Goal: Task Accomplishment & Management: Use online tool/utility

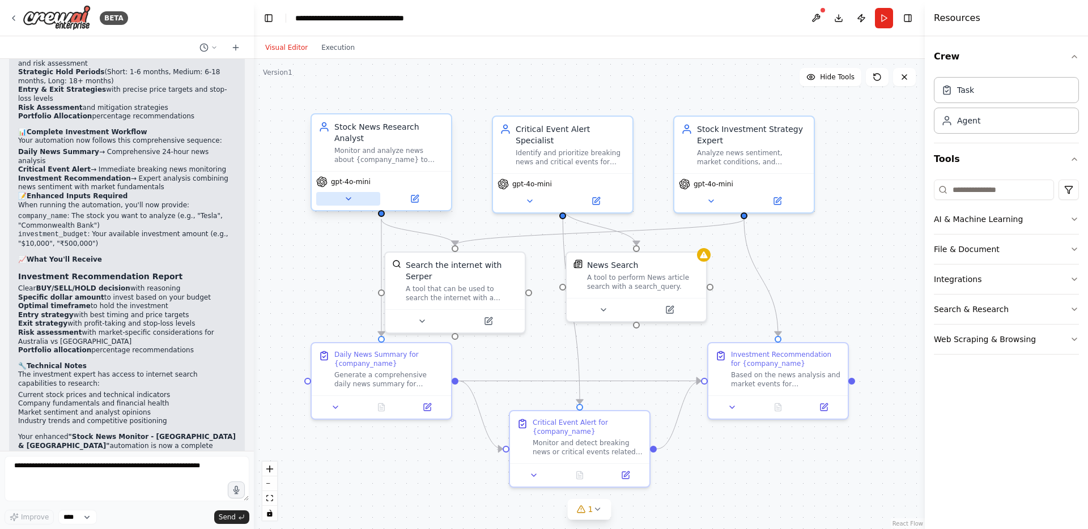
click at [351, 199] on icon at bounding box center [348, 198] width 9 height 9
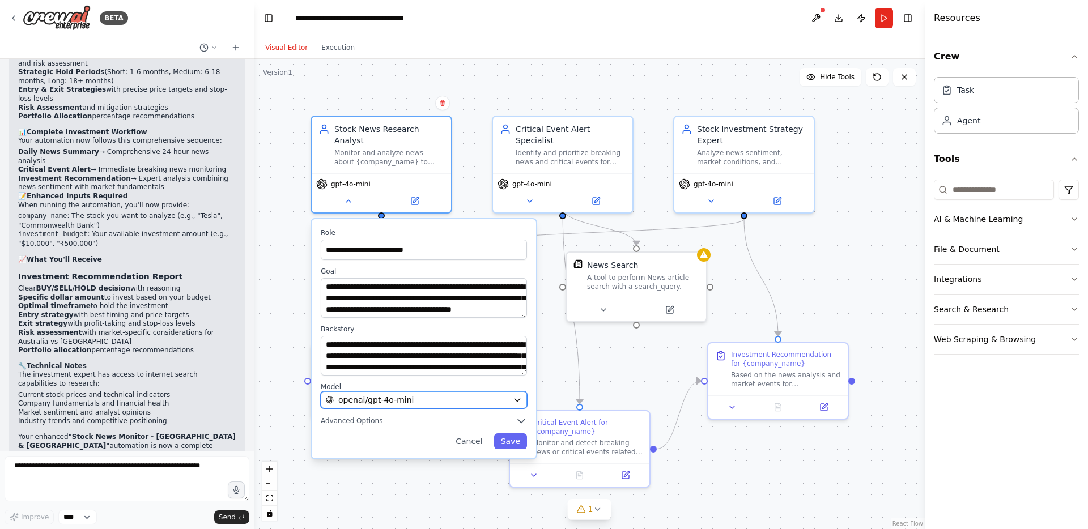
click at [521, 398] on icon "button" at bounding box center [517, 399] width 9 height 9
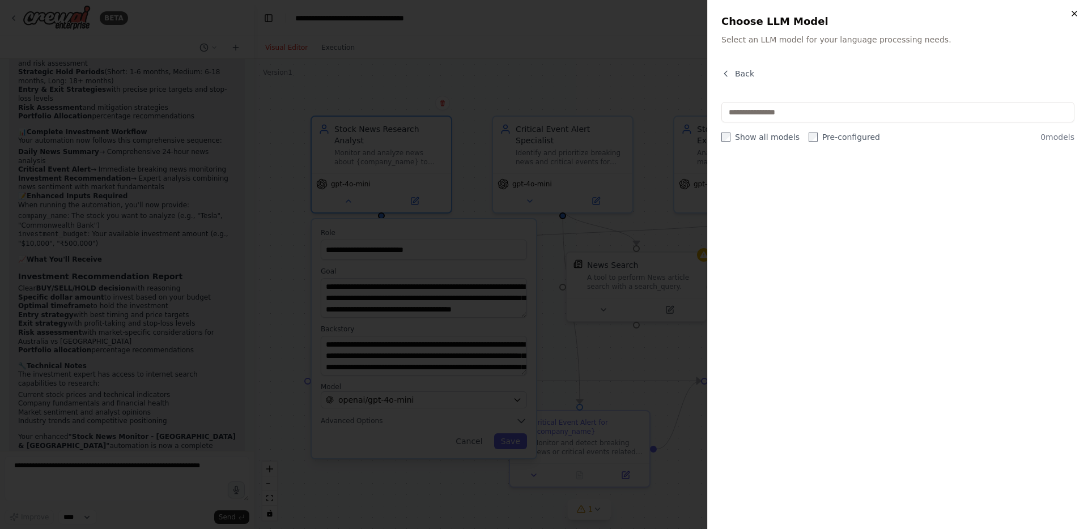
click at [1072, 15] on icon "button" at bounding box center [1074, 13] width 5 height 5
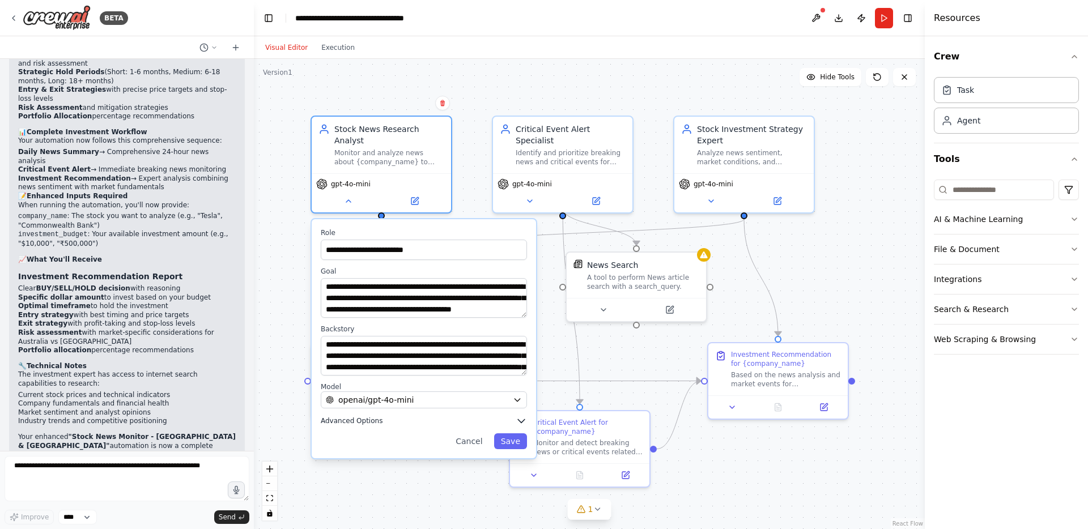
click at [496, 424] on button "Advanced Options" at bounding box center [424, 420] width 206 height 11
click at [524, 422] on icon "button" at bounding box center [521, 420] width 11 height 11
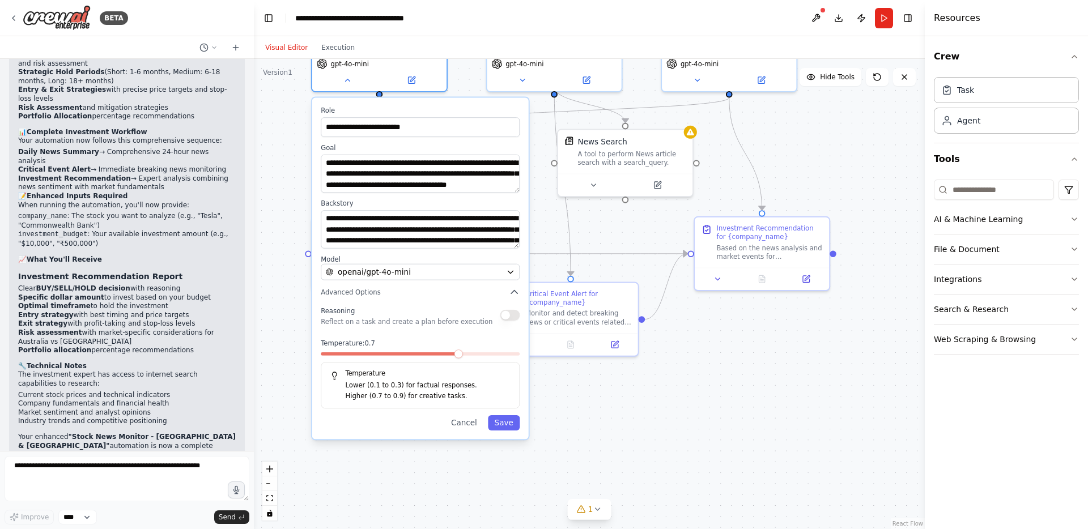
drag, startPoint x: 831, startPoint y: 299, endPoint x: 813, endPoint y: 179, distance: 120.8
click at [828, 168] on div ".deletable-edge-delete-btn { width: 20px; height: 20px; border: 0px solid #ffff…" at bounding box center [589, 294] width 671 height 470
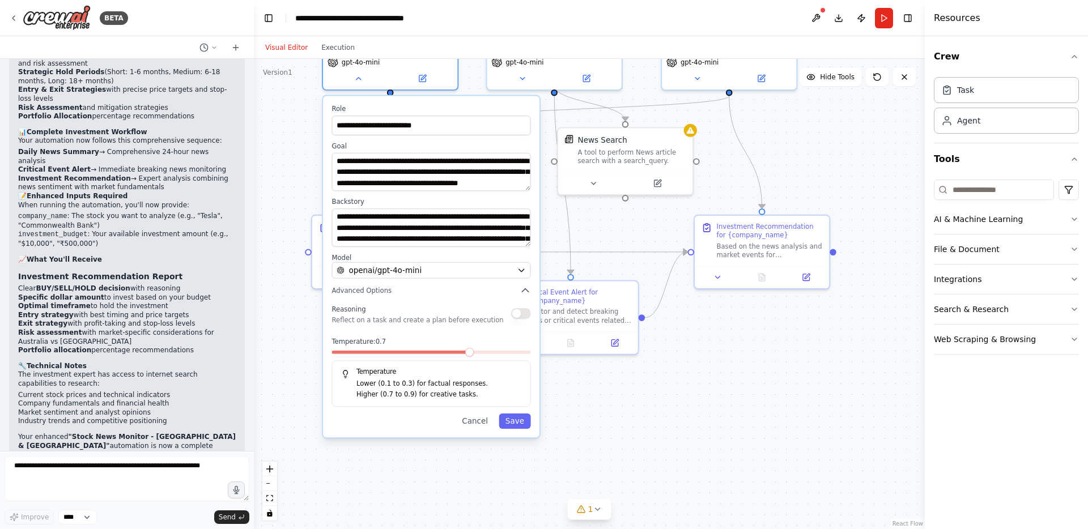
drag, startPoint x: 459, startPoint y: 357, endPoint x: 470, endPoint y: 357, distance: 11.3
click at [470, 357] on div at bounding box center [430, 355] width 199 height 8
click at [488, 353] on span at bounding box center [488, 352] width 8 height 8
click at [515, 424] on button "Save" at bounding box center [515, 421] width 32 height 15
click at [512, 429] on div "**********" at bounding box center [431, 267] width 216 height 342
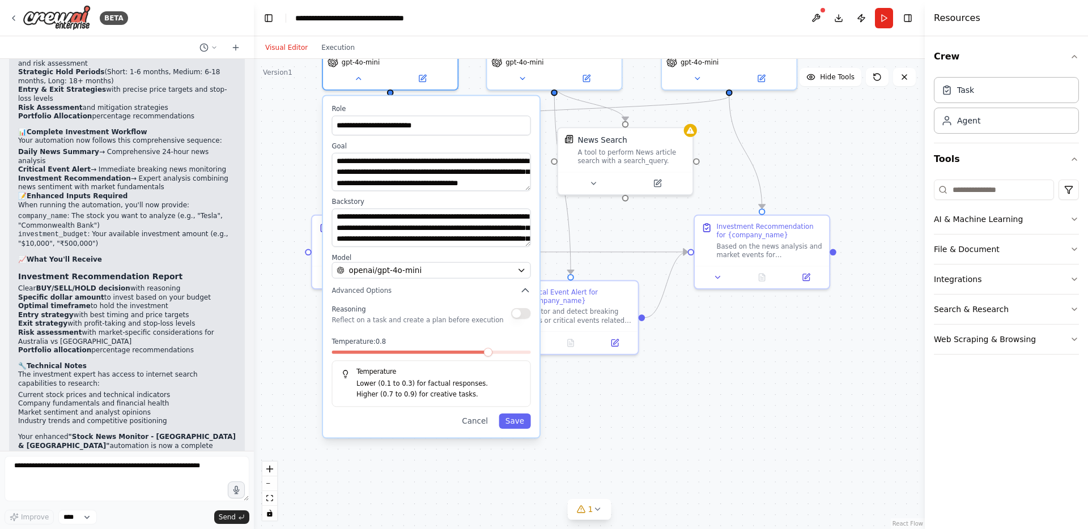
click at [446, 465] on div ".deletable-edge-delete-btn { width: 20px; height: 20px; border: 0px solid #ffff…" at bounding box center [589, 294] width 671 height 470
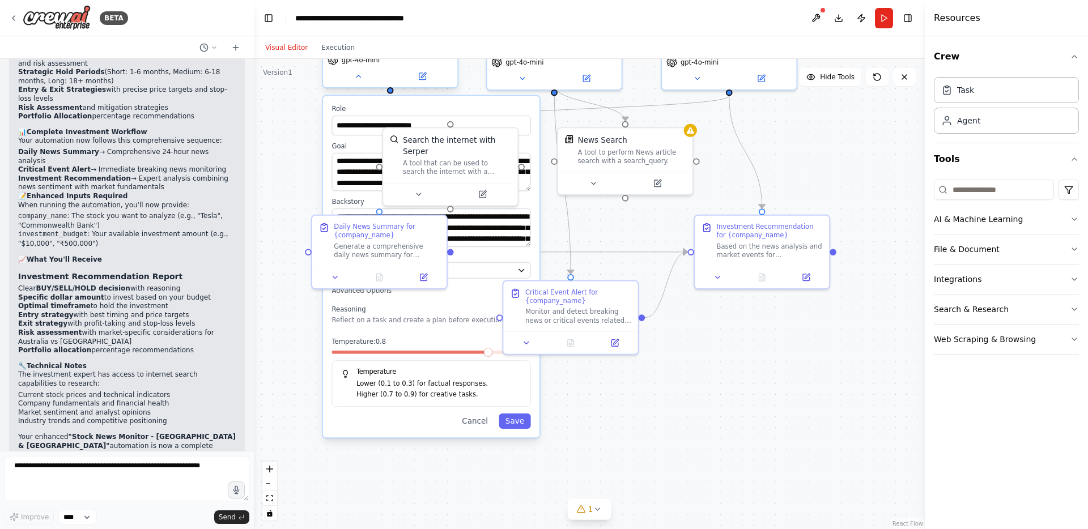
click at [360, 83] on div "gpt-4o-mini" at bounding box center [390, 68] width 134 height 38
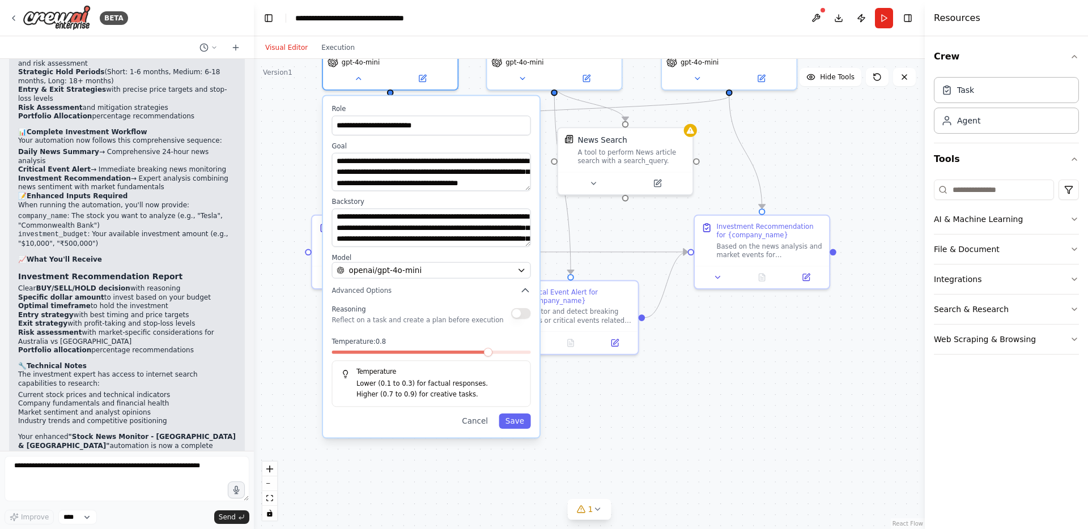
click at [477, 421] on button "Cancel" at bounding box center [474, 421] width 39 height 15
